Goal: Navigation & Orientation: Find specific page/section

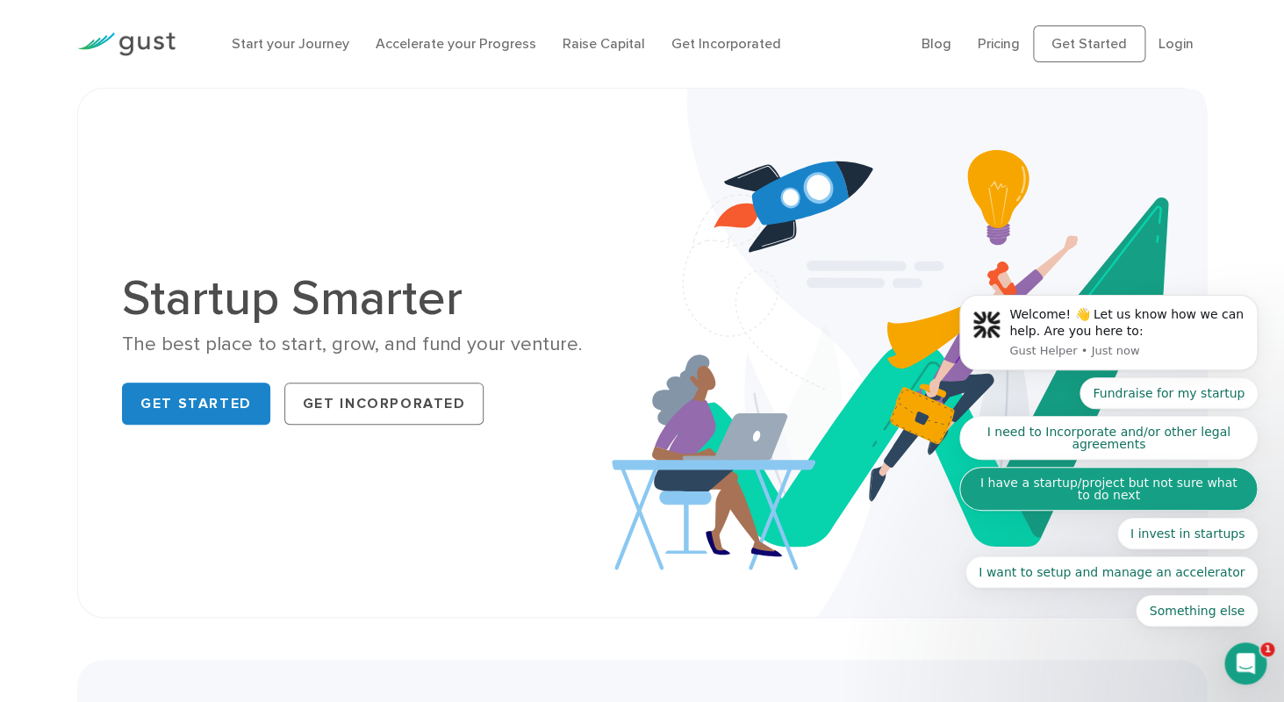
click at [1125, 497] on button "I have a startup/project but not sure what to do next" at bounding box center [1109, 489] width 299 height 44
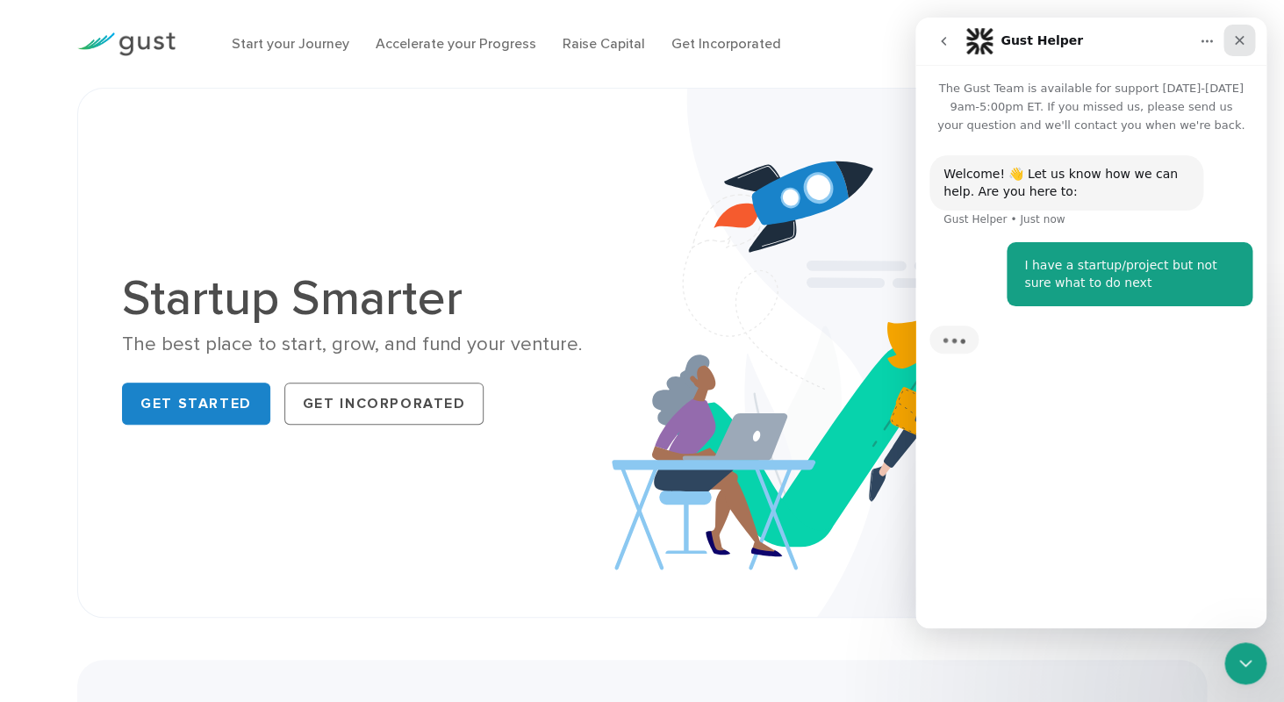
click at [1236, 39] on icon "Close" at bounding box center [1240, 40] width 14 height 14
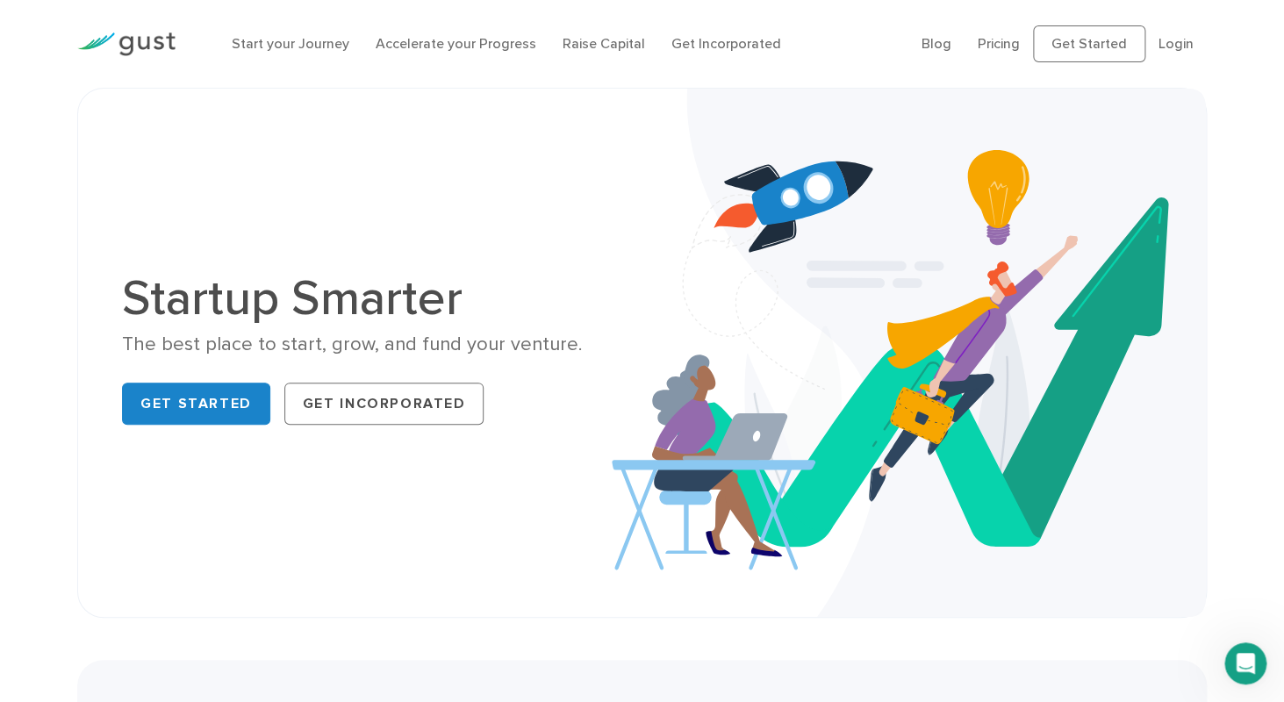
click at [1250, 661] on icon "Open Intercom Messenger" at bounding box center [1246, 664] width 29 height 29
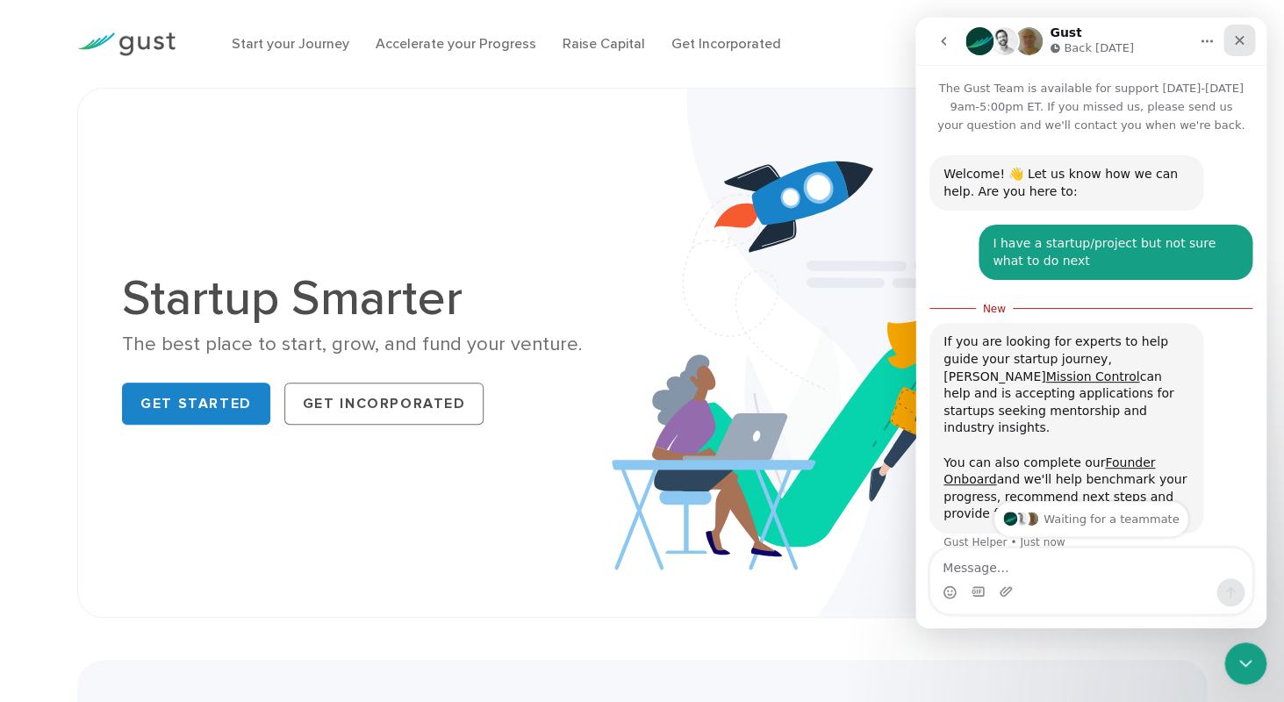
click at [1235, 33] on div "Close" at bounding box center [1240, 41] width 32 height 32
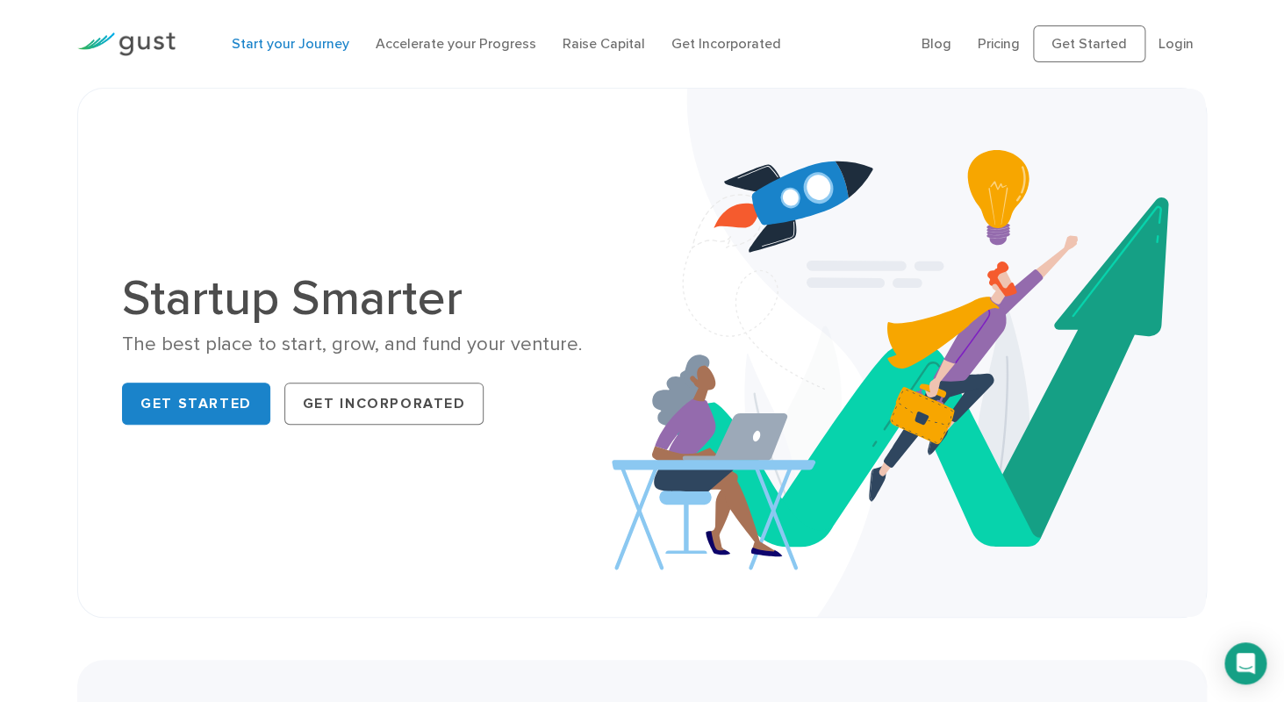
click at [299, 47] on link "Start your Journey" at bounding box center [291, 43] width 118 height 17
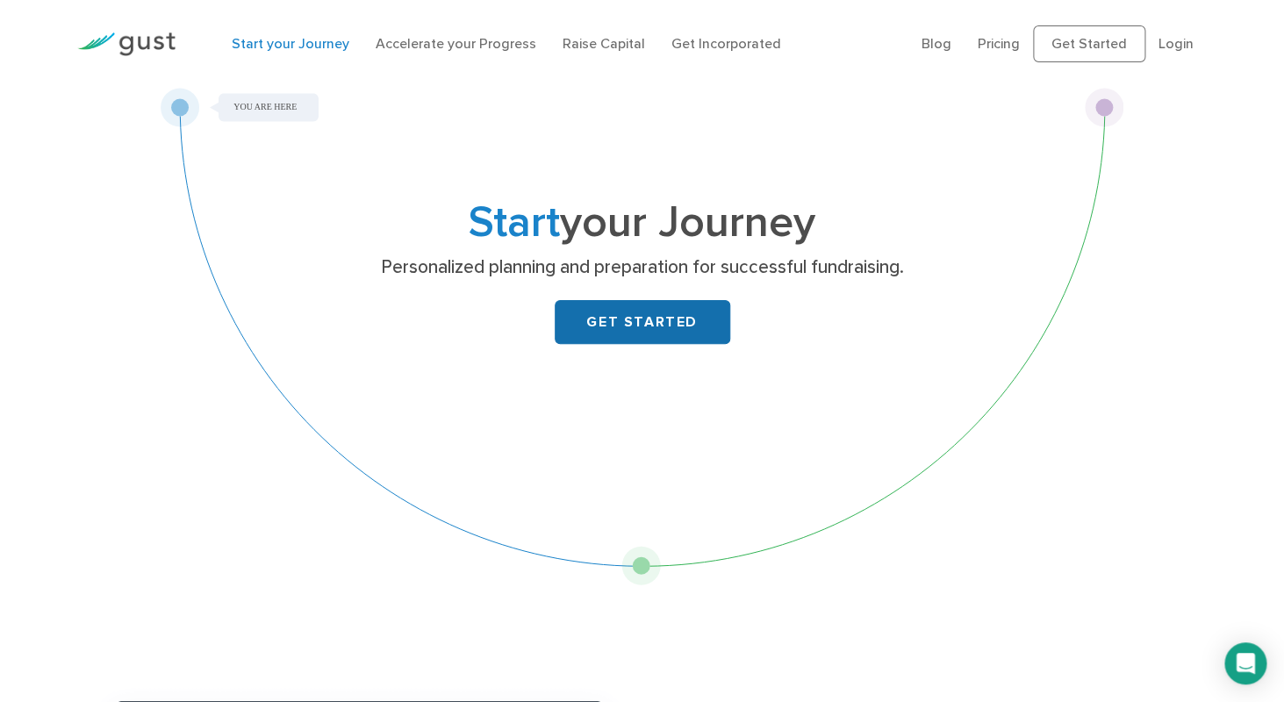
click at [640, 318] on link "GET STARTED" at bounding box center [643, 322] width 176 height 44
click at [512, 50] on link "Accelerate your Progress" at bounding box center [456, 43] width 161 height 17
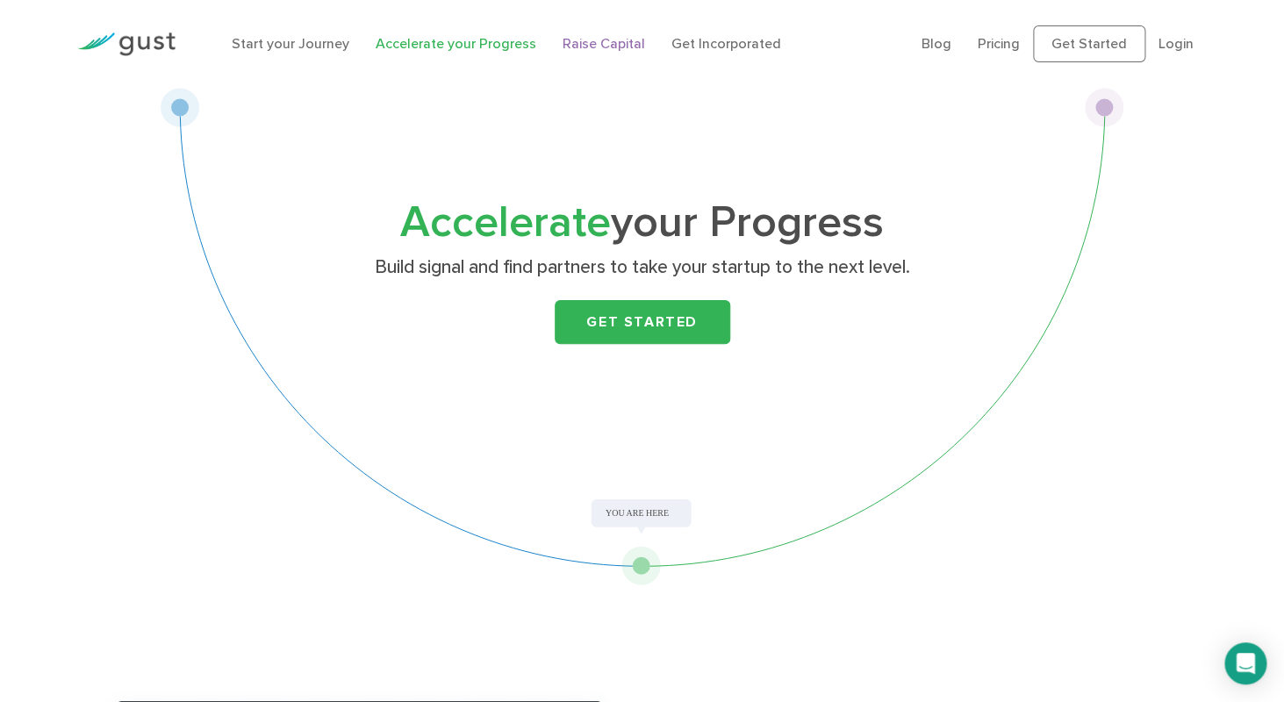
click at [622, 40] on link "Raise Capital" at bounding box center [604, 43] width 83 height 17
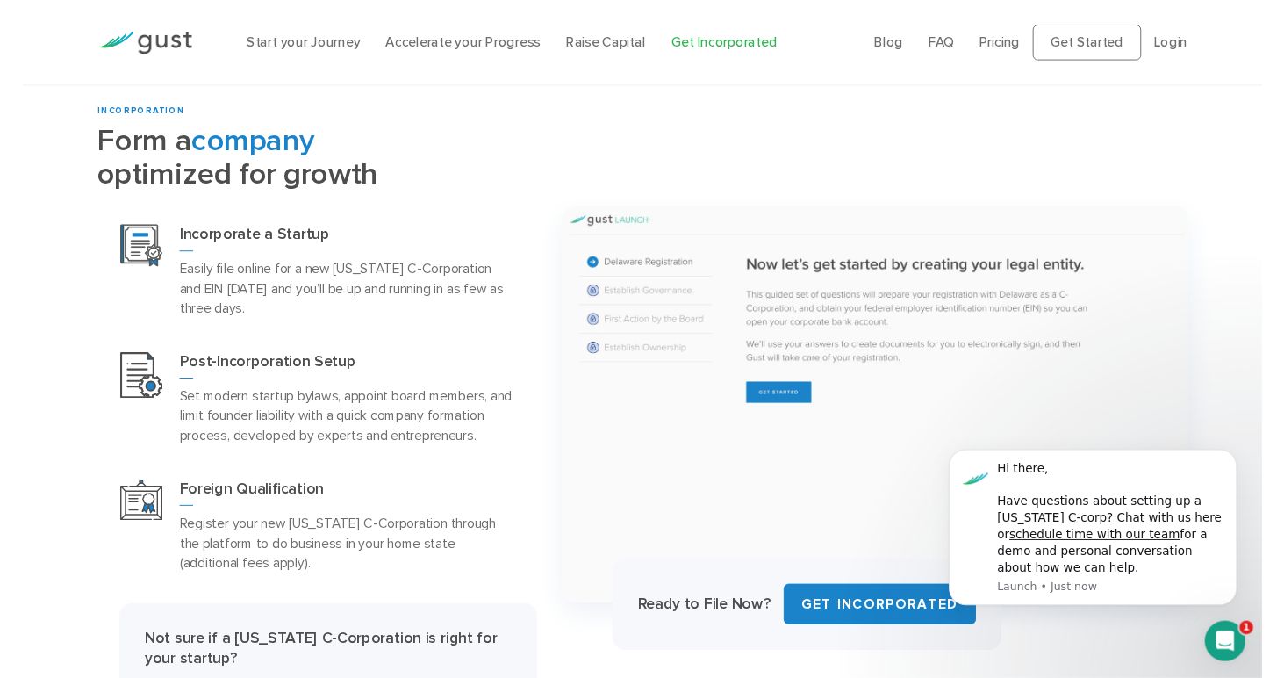
scroll to position [698, 0]
